Goal: Task Accomplishment & Management: Manage account settings

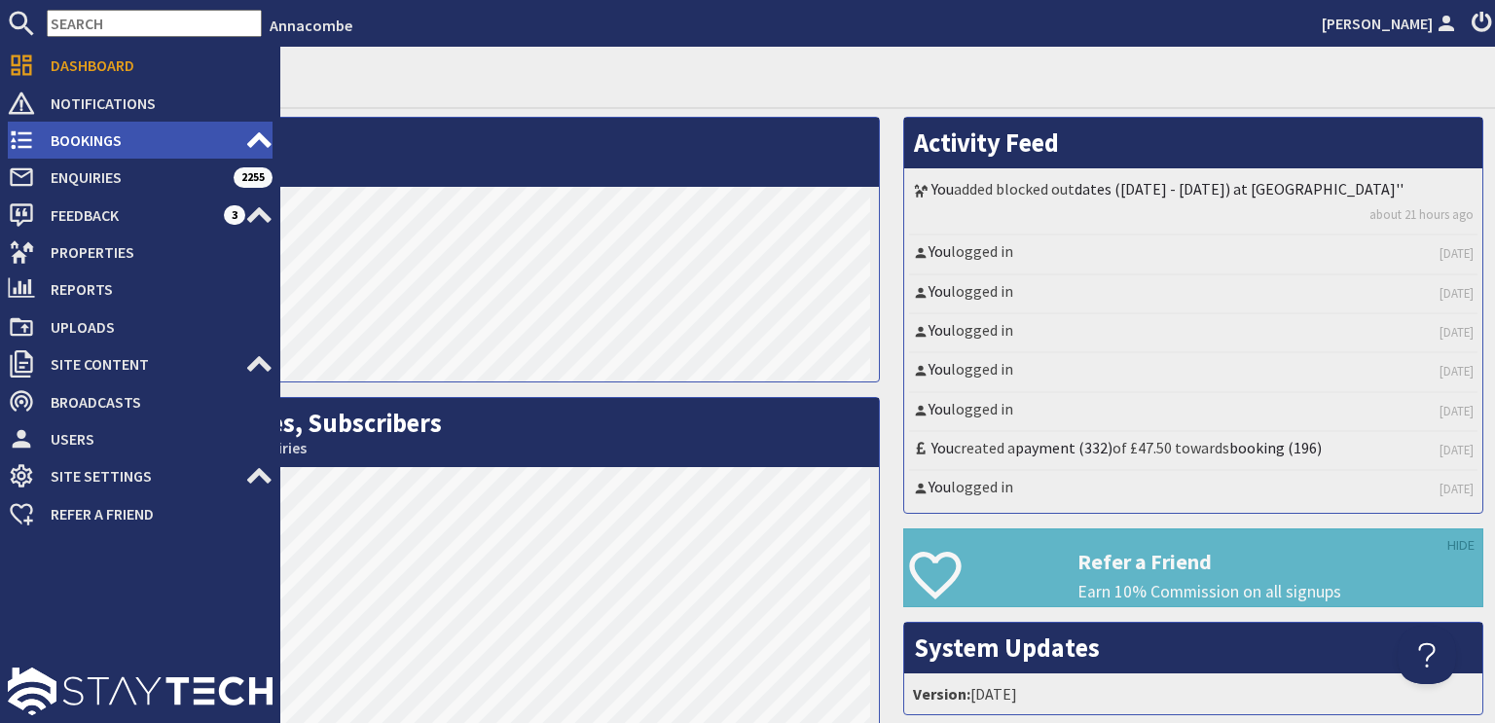
click at [23, 145] on icon at bounding box center [21, 140] width 27 height 27
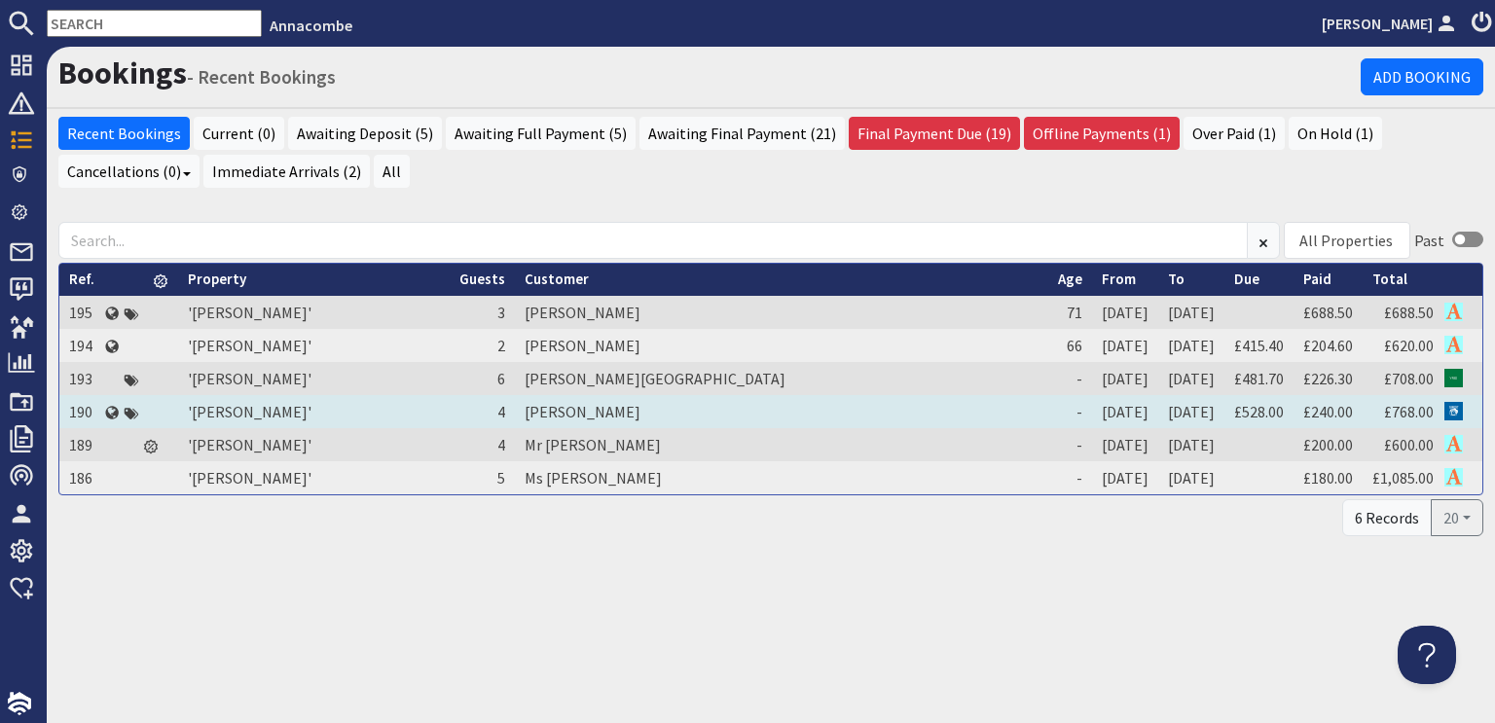
click at [616, 409] on td "[PERSON_NAME]" at bounding box center [781, 411] width 533 height 33
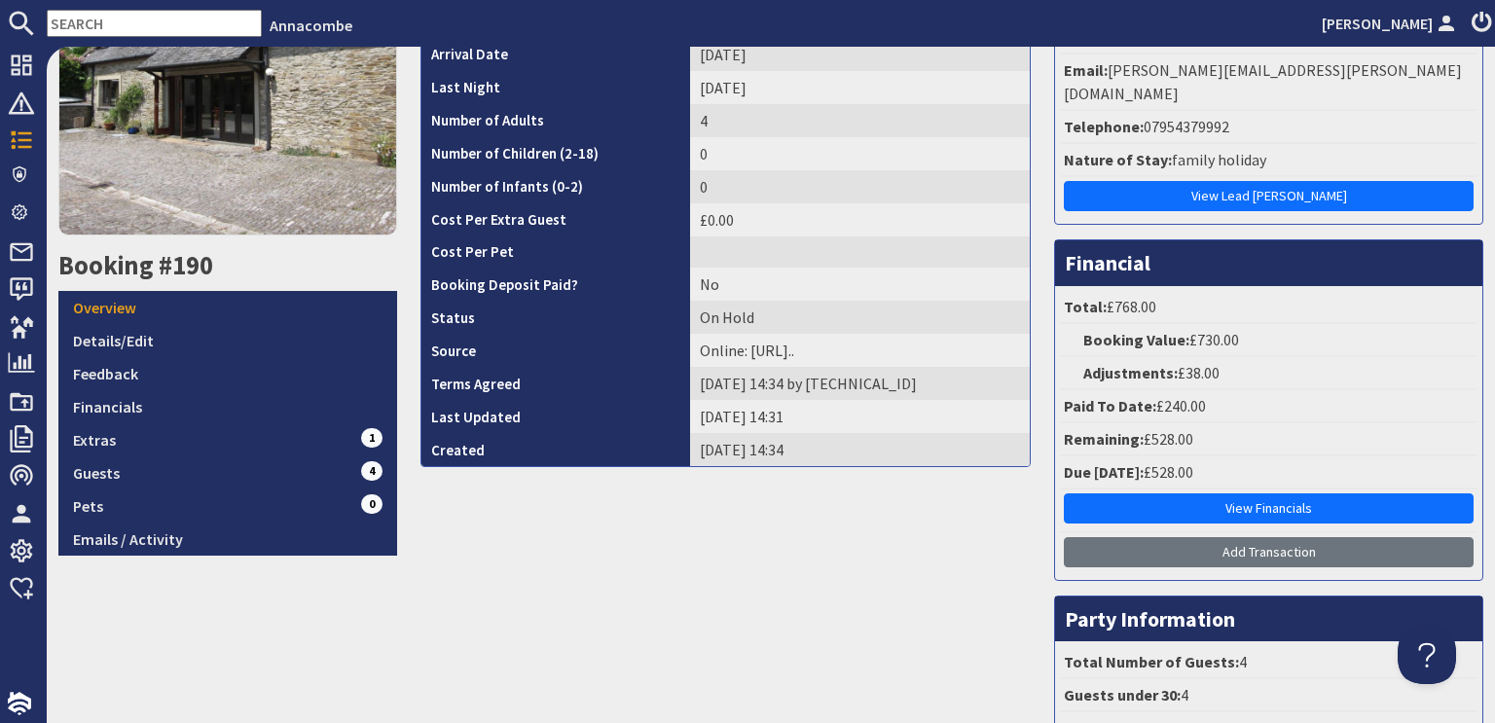
scroll to position [389, 0]
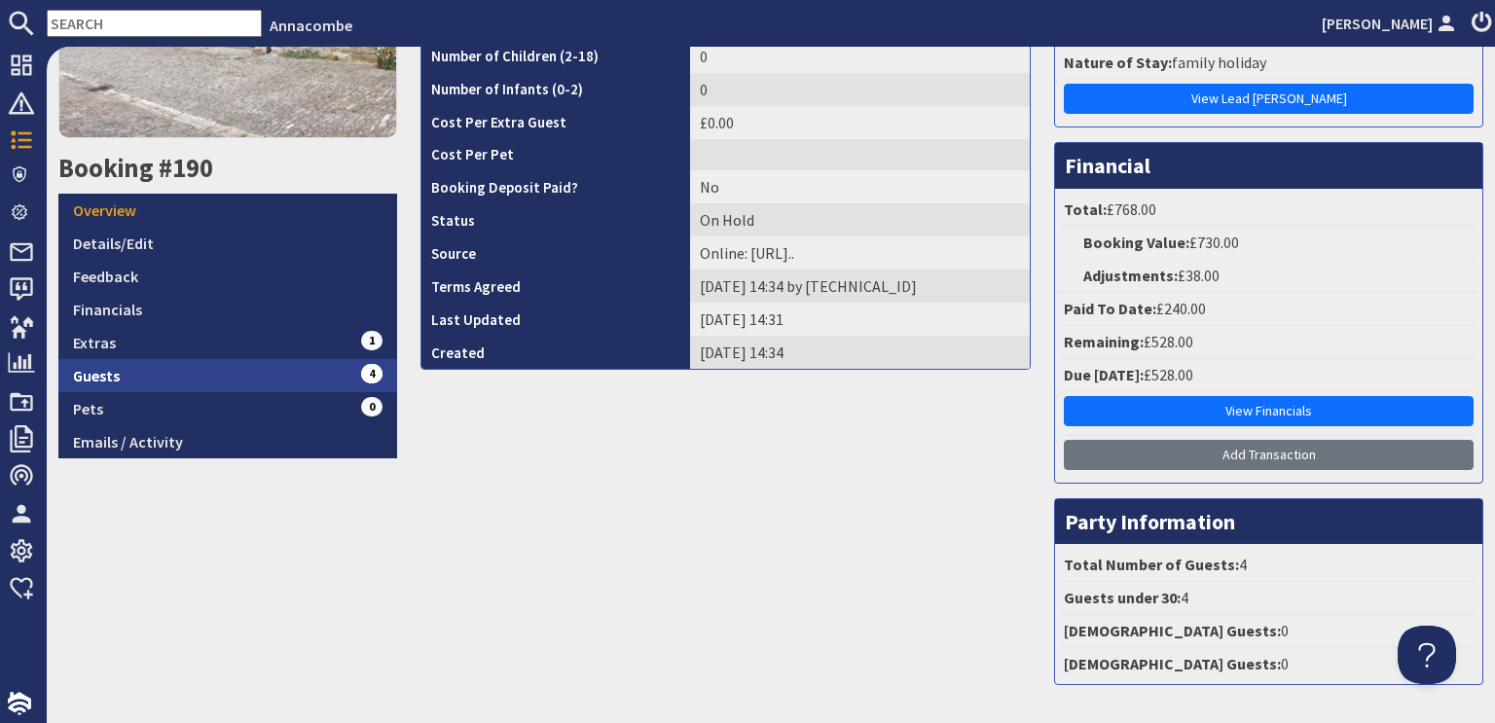
click at [114, 375] on link "Guests 4" at bounding box center [227, 375] width 339 height 33
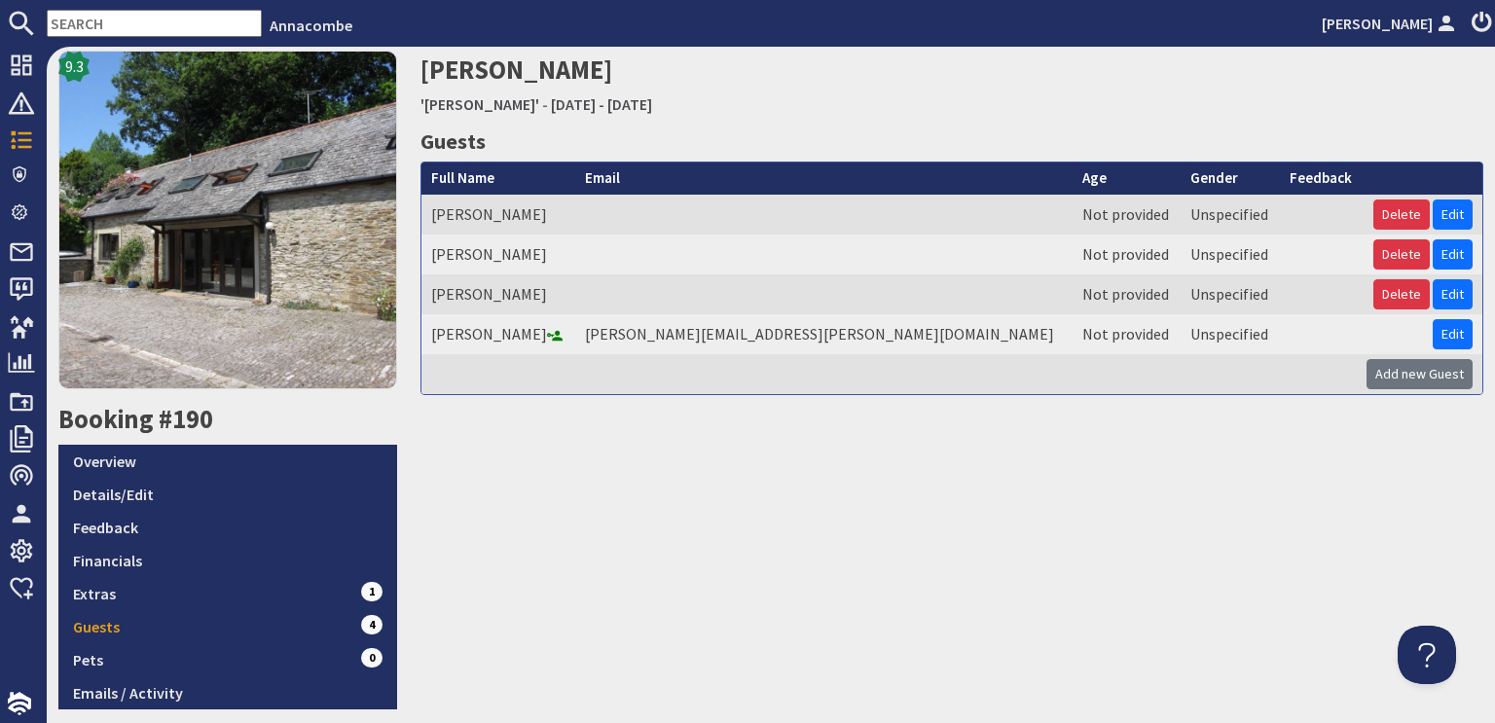
scroll to position [145, 0]
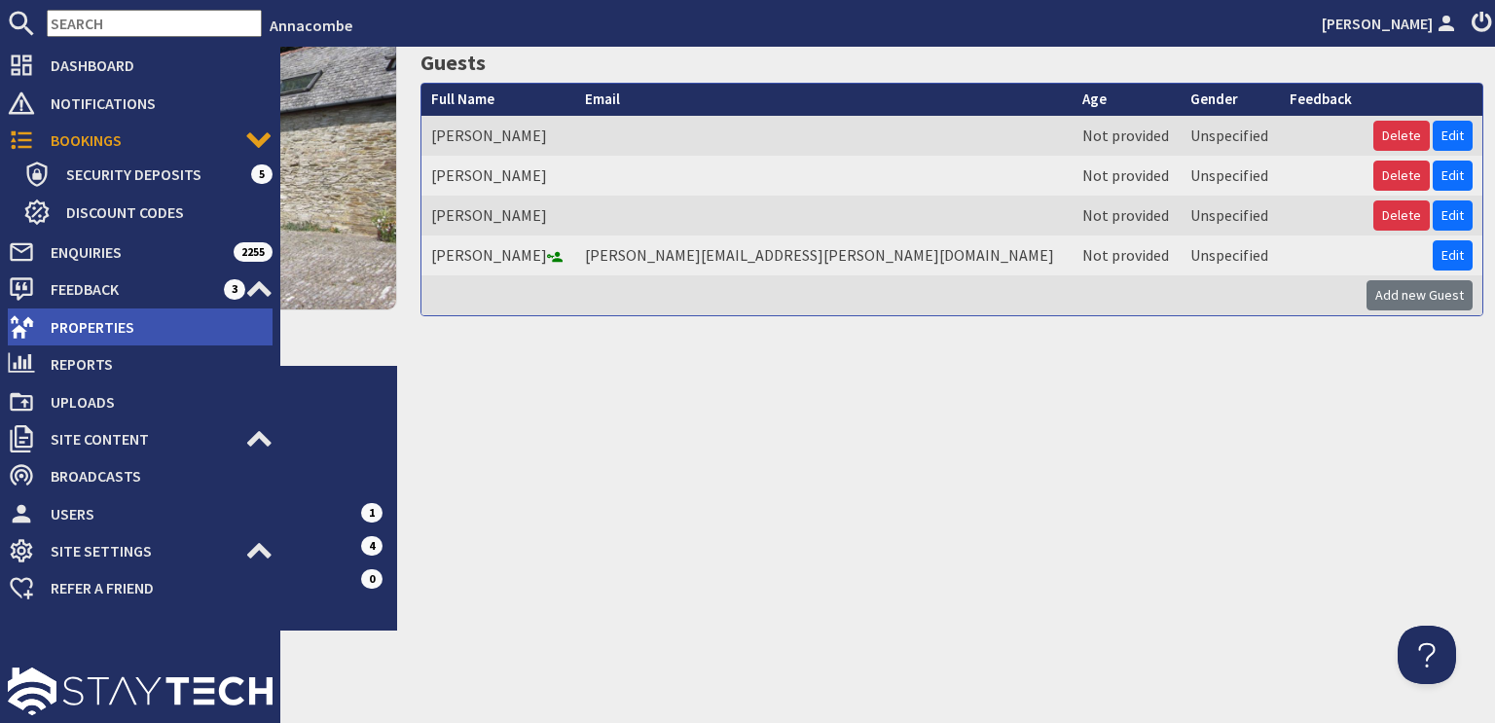
click at [121, 335] on span "Properties" at bounding box center [153, 326] width 237 height 31
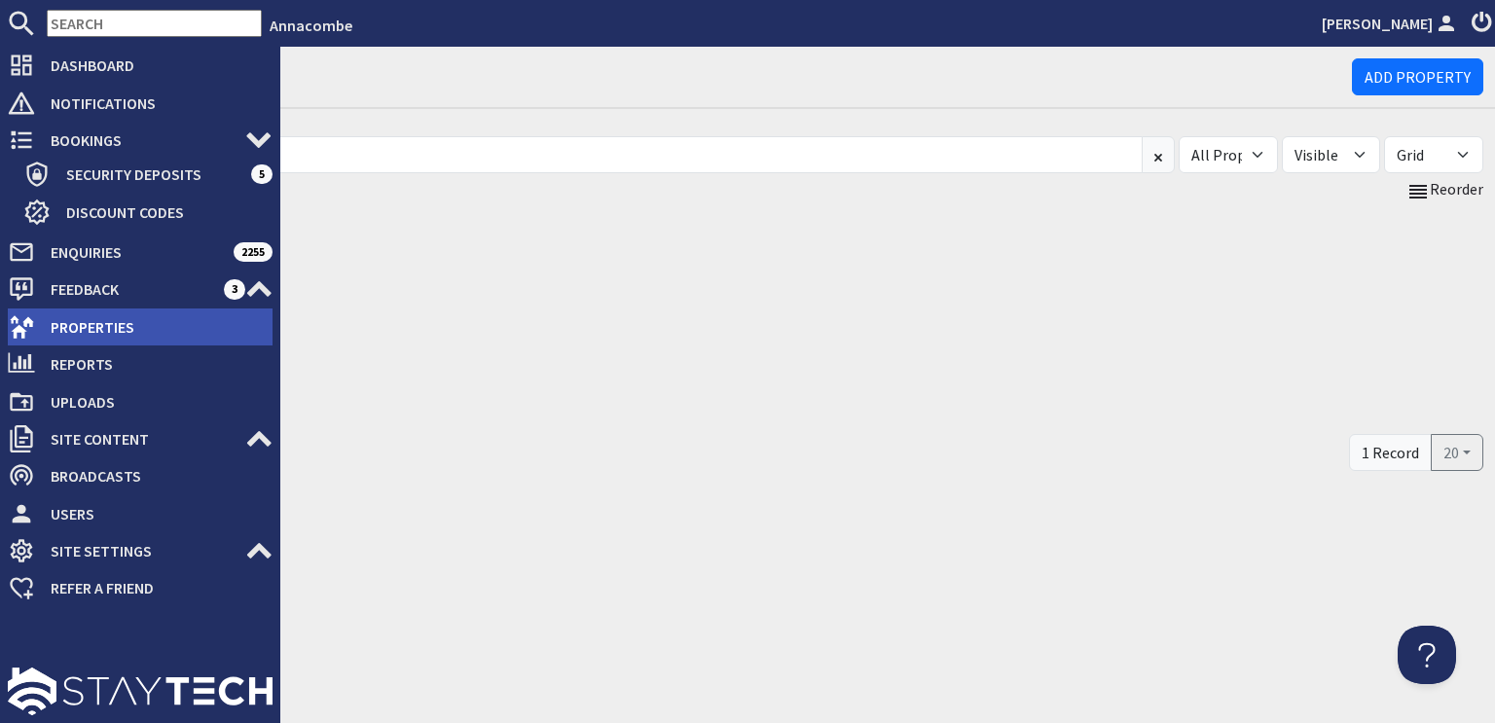
click at [72, 326] on span "Properties" at bounding box center [153, 326] width 237 height 31
click at [82, 325] on span "Properties" at bounding box center [153, 326] width 237 height 31
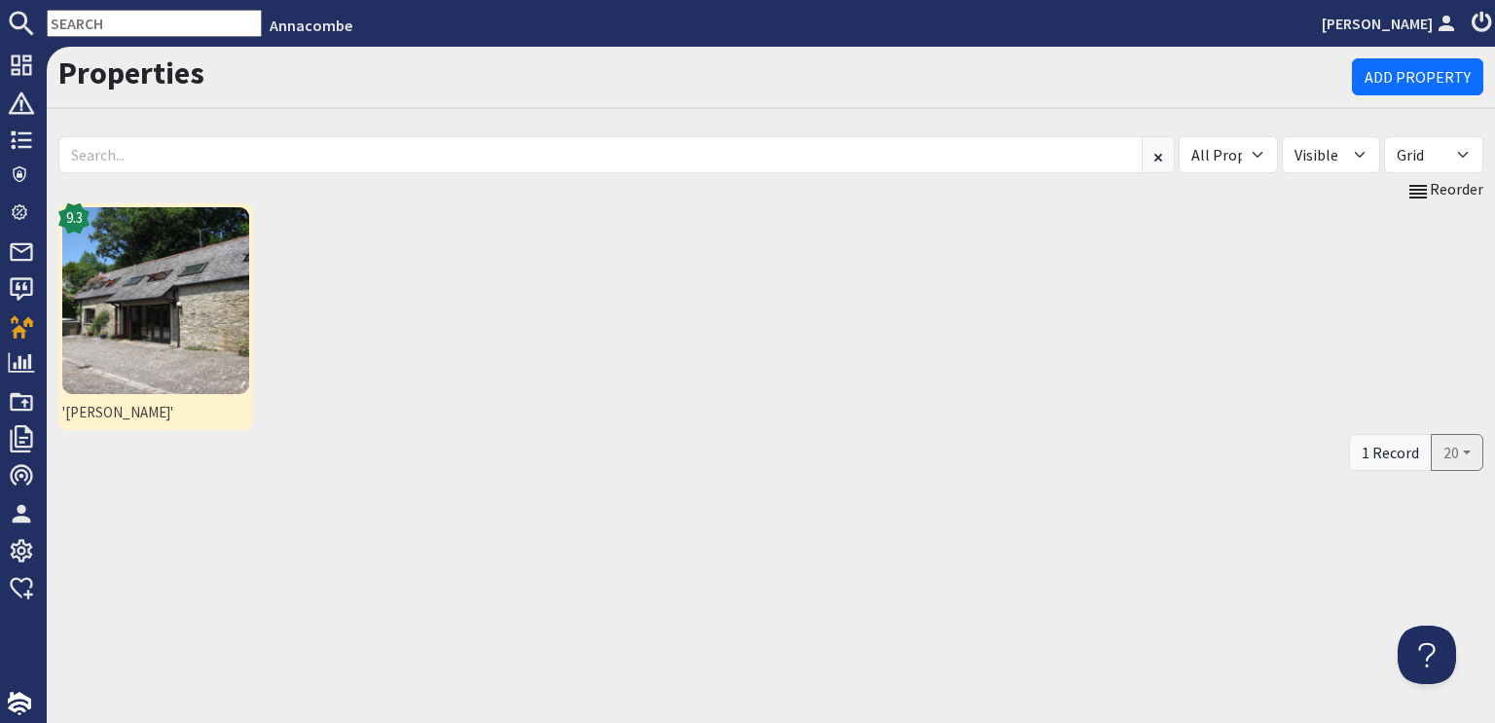
click at [196, 298] on img at bounding box center [155, 300] width 187 height 187
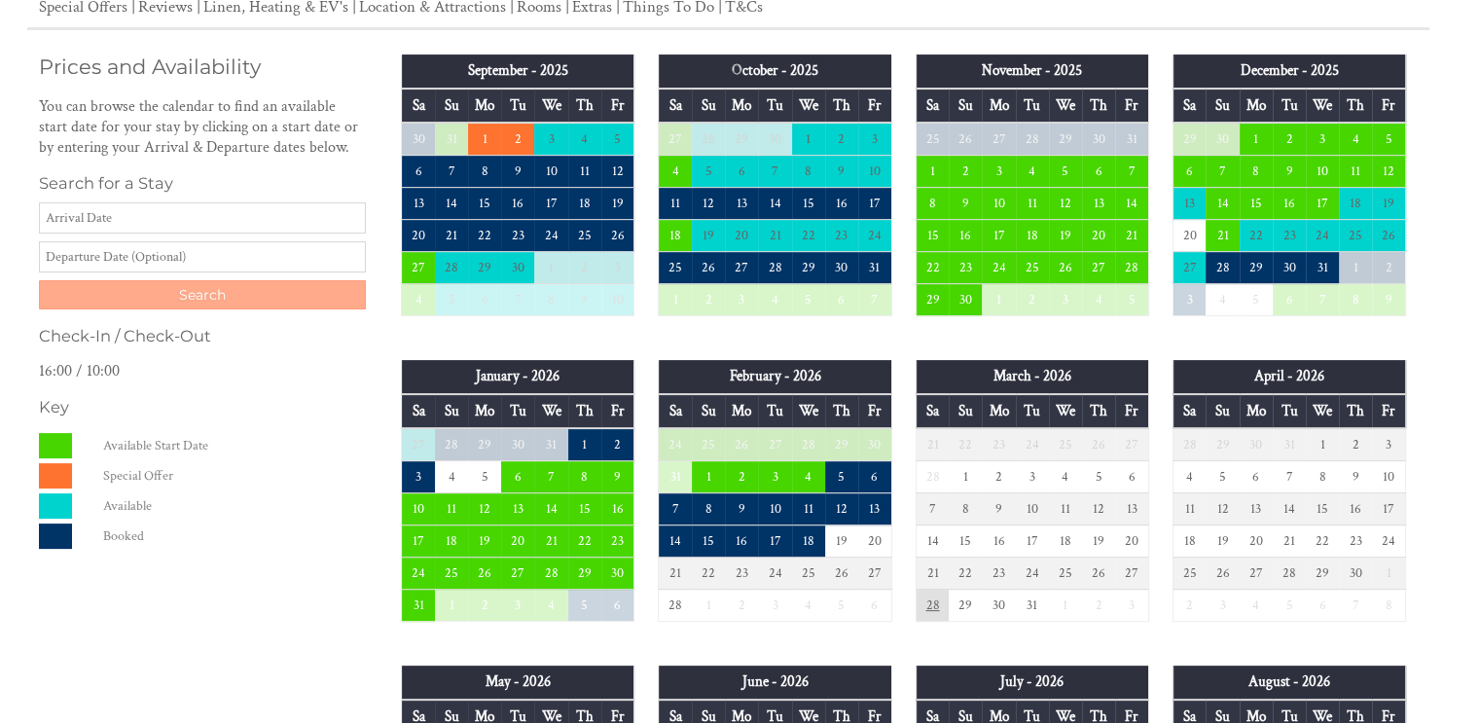
scroll to position [487, 0]
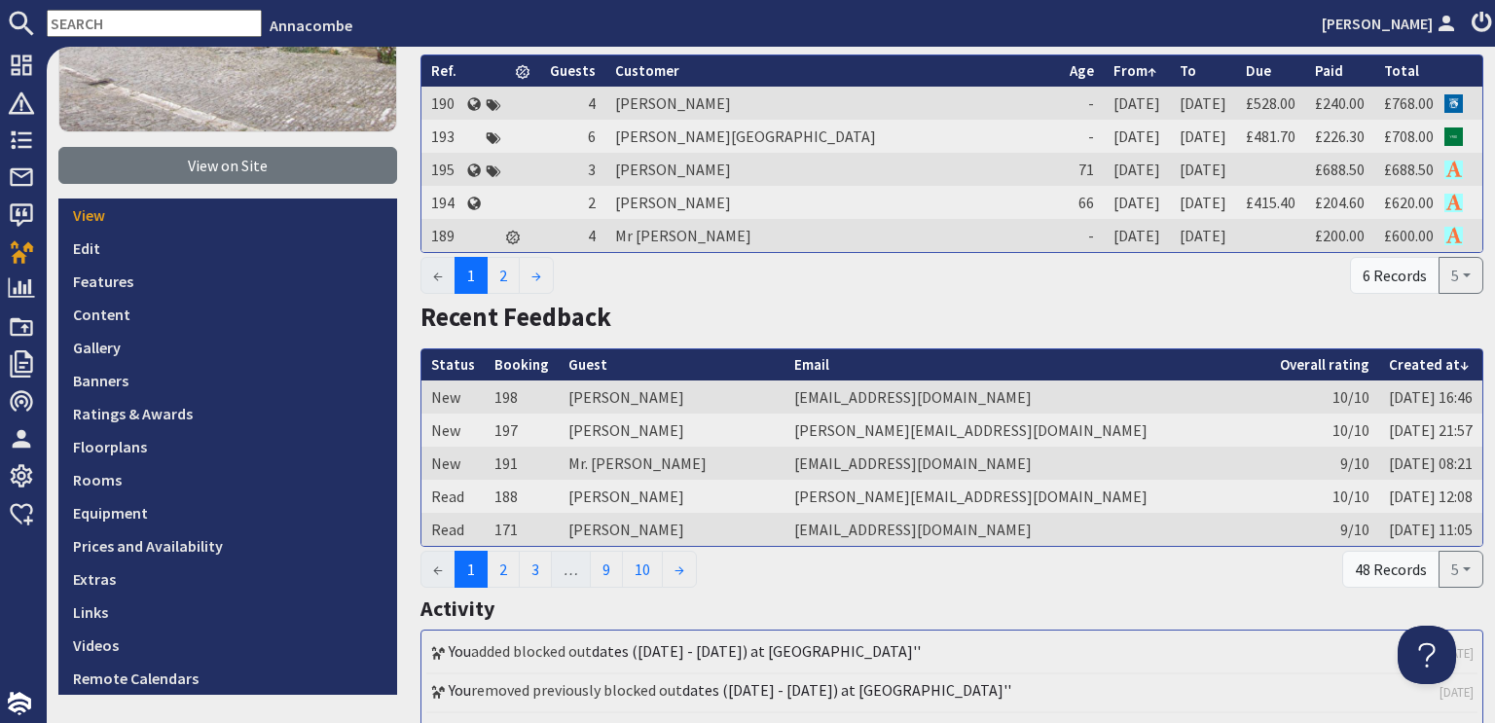
scroll to position [389, 0]
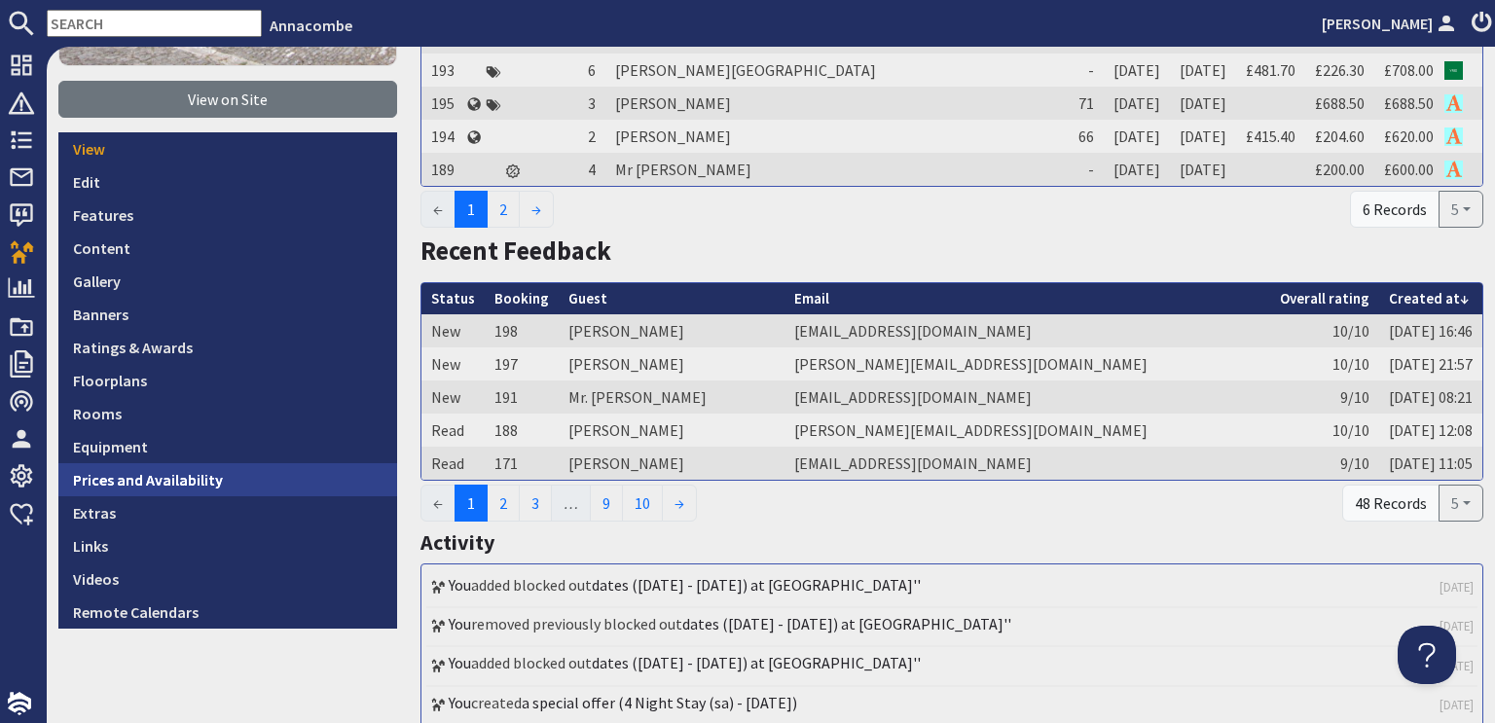
click at [159, 474] on link "Prices and Availability" at bounding box center [227, 479] width 339 height 33
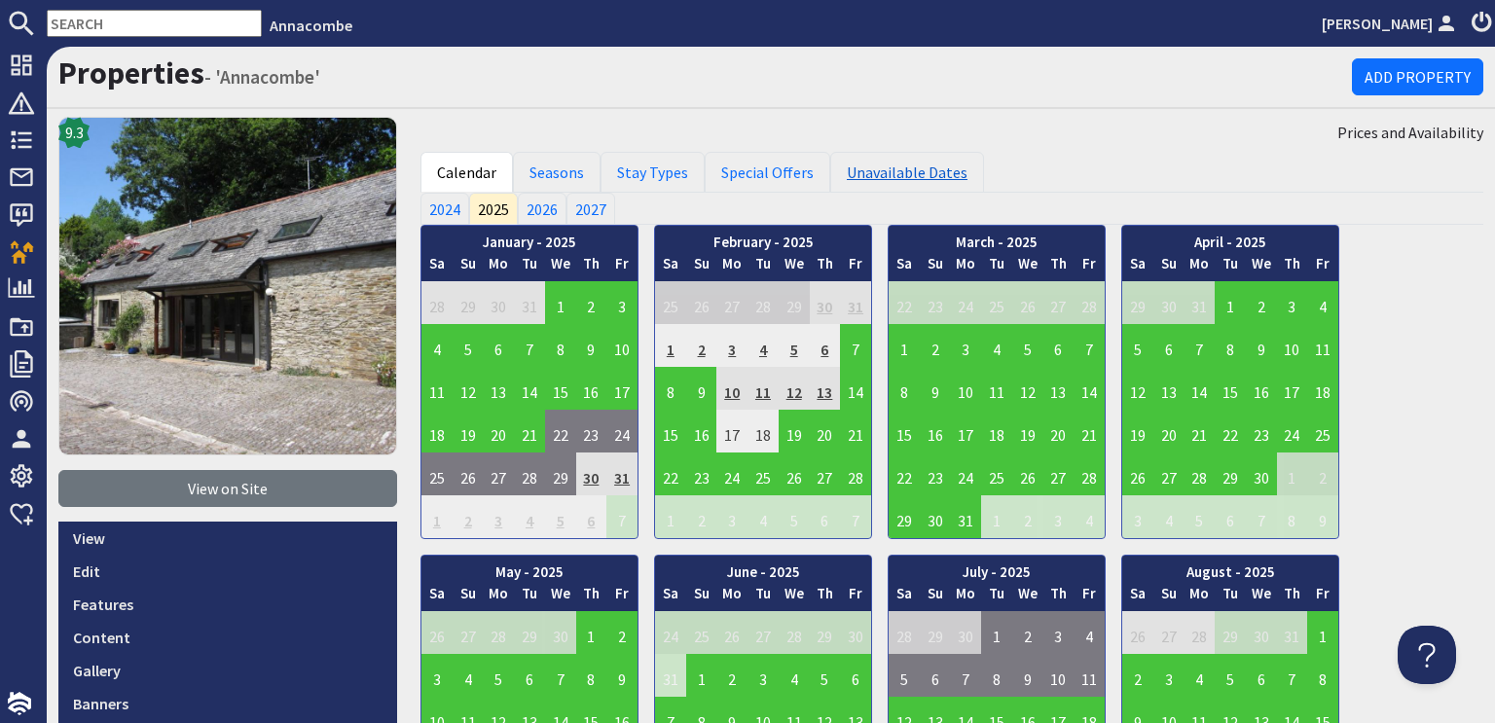
click at [883, 178] on link "Unavailable Dates" at bounding box center [907, 172] width 154 height 41
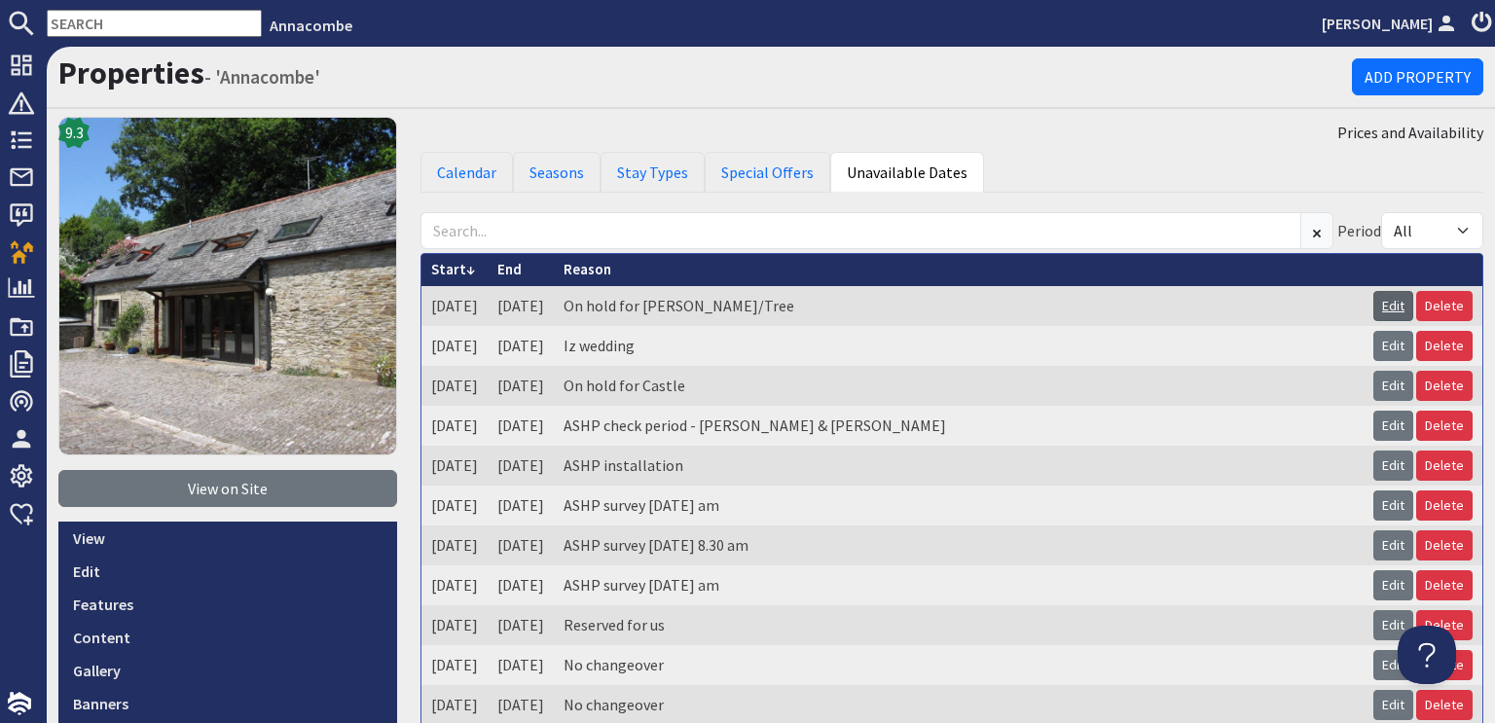
click at [1382, 309] on link "Edit" at bounding box center [1393, 306] width 40 height 30
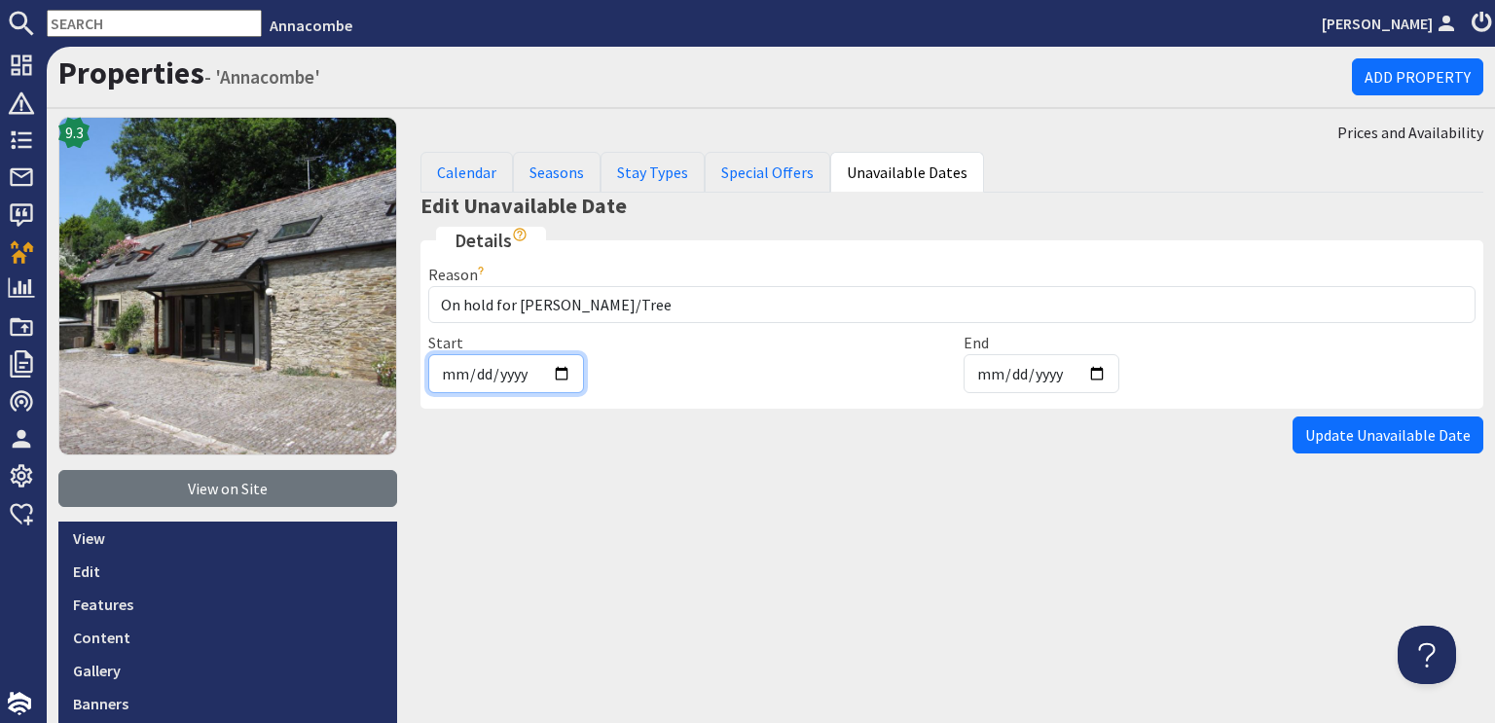
click at [561, 371] on input "[DATE]" at bounding box center [506, 373] width 156 height 39
type input "[DATE]"
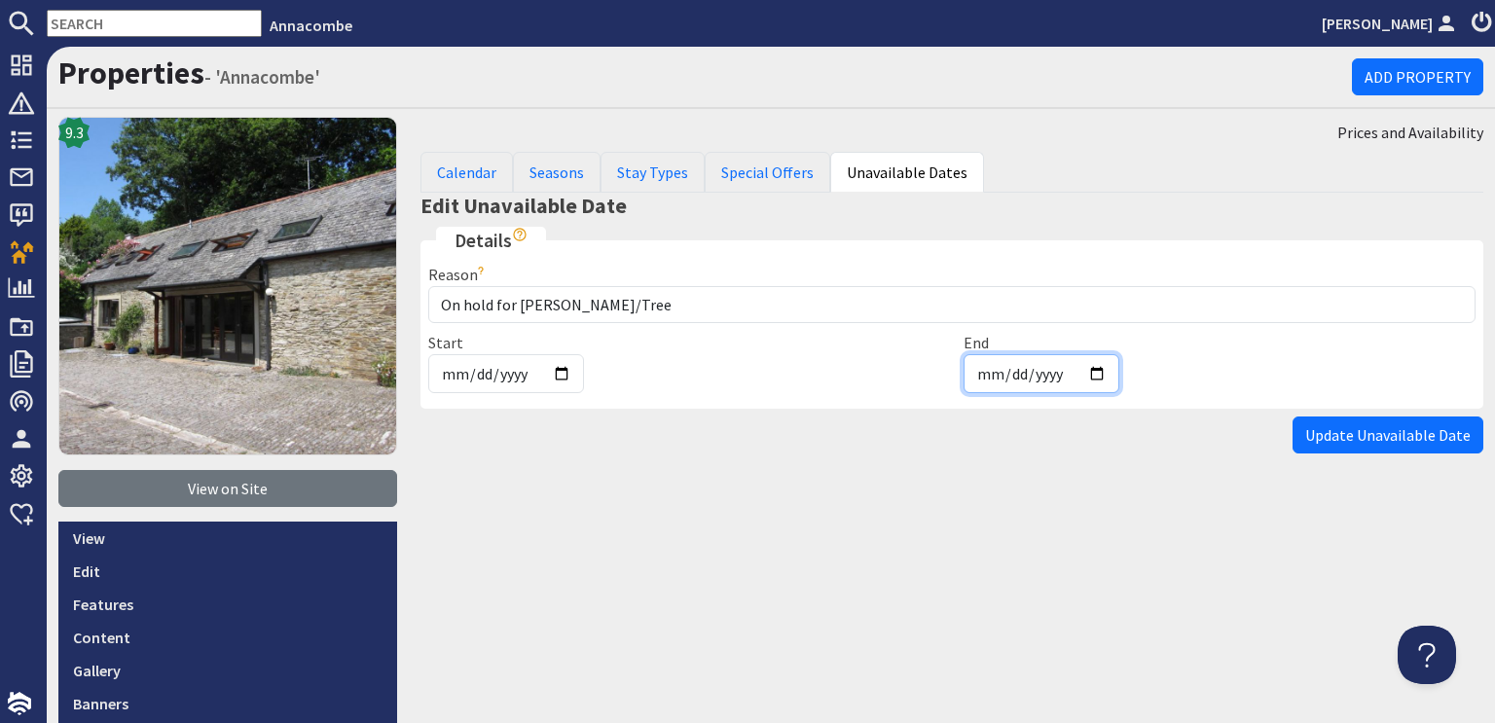
click at [1094, 373] on input "[DATE]" at bounding box center [1041, 373] width 156 height 39
type input "[DATE]"
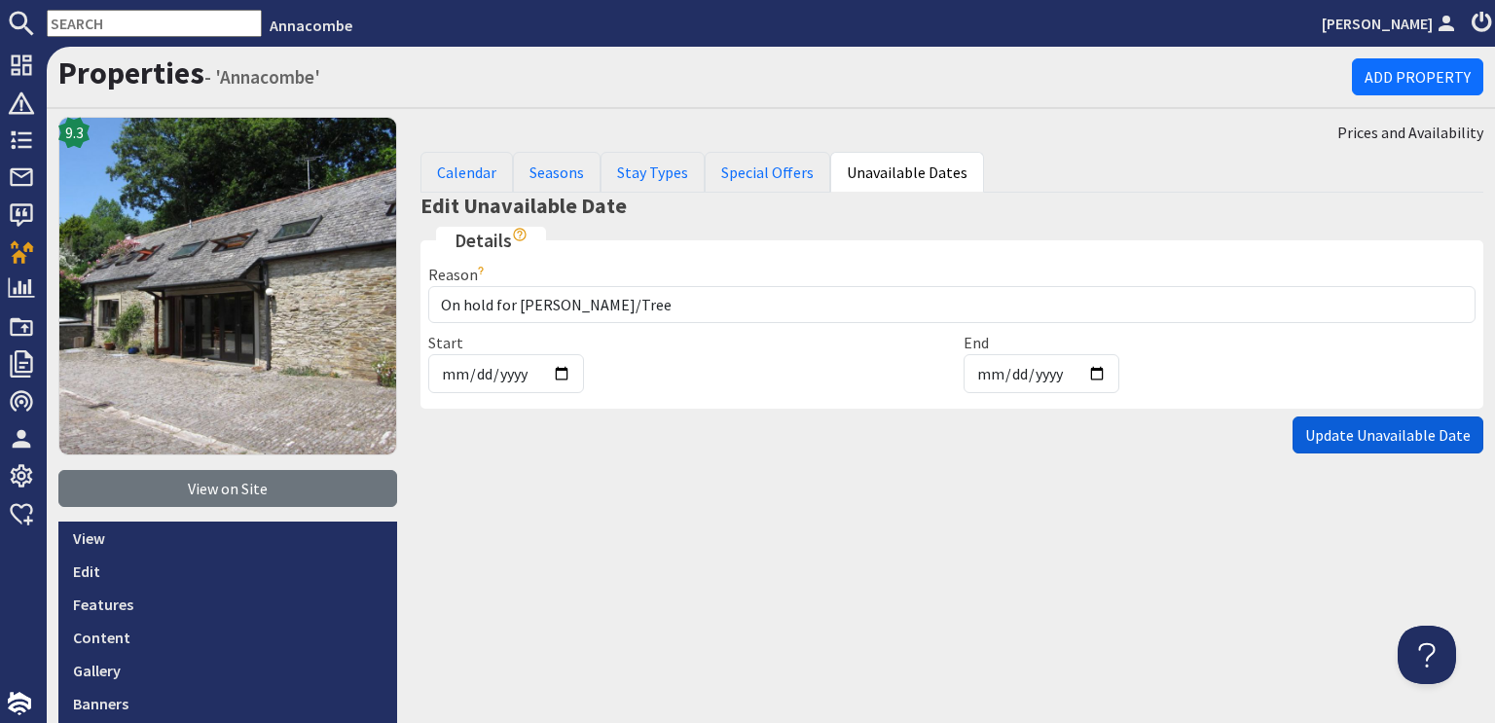
click at [1376, 437] on span "Update Unavailable Date" at bounding box center [1387, 434] width 165 height 19
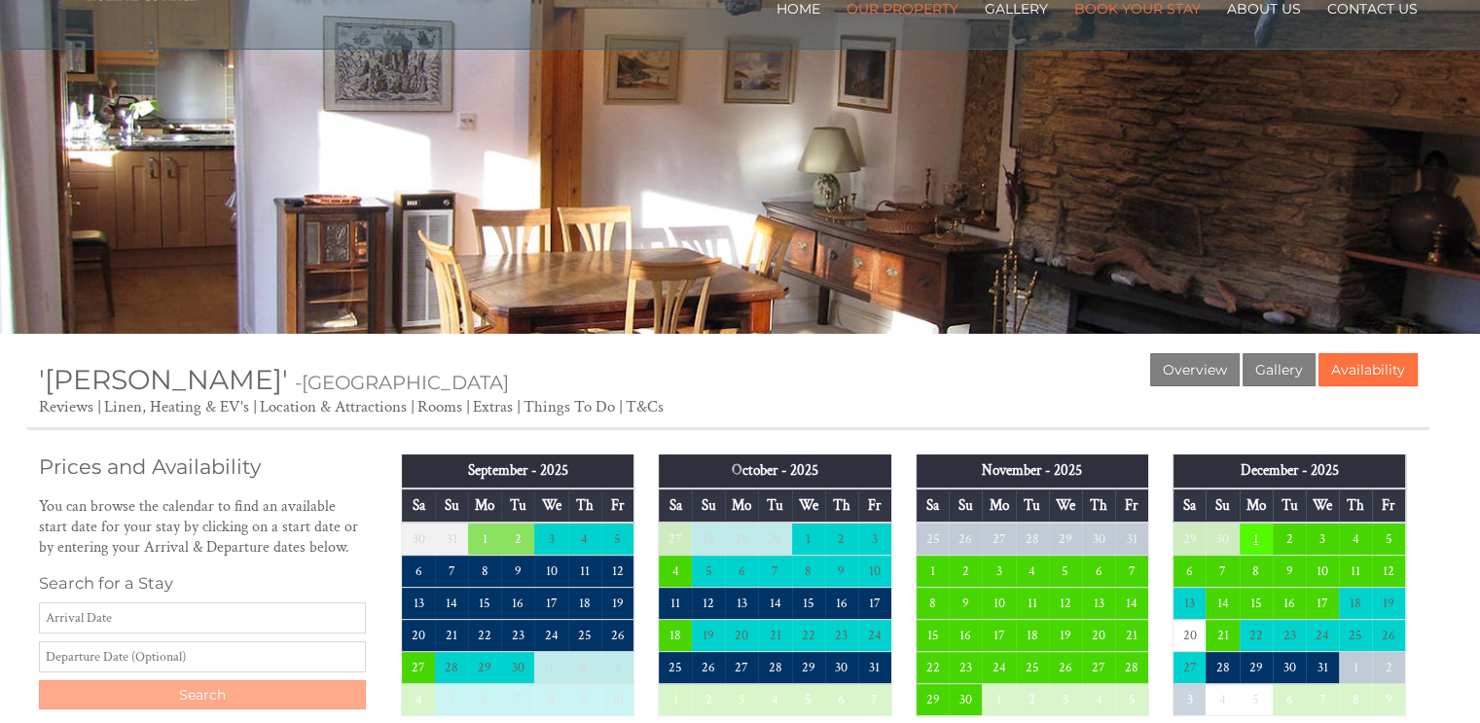
scroll to position [389, 0]
